Goal: Navigation & Orientation: Find specific page/section

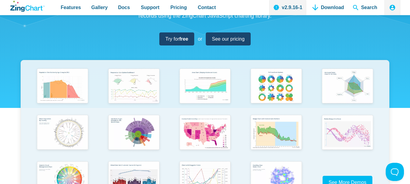
scroll to position [121, 0]
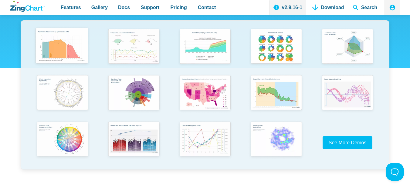
drag, startPoint x: 144, startPoint y: 52, endPoint x: 35, endPoint y: 63, distance: 109.8
click at [35, 63] on img "App Content" at bounding box center [61, 46] width 59 height 42
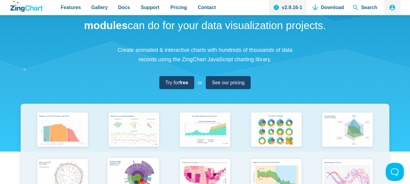
scroll to position [61, 0]
